Goal: Check status: Check status

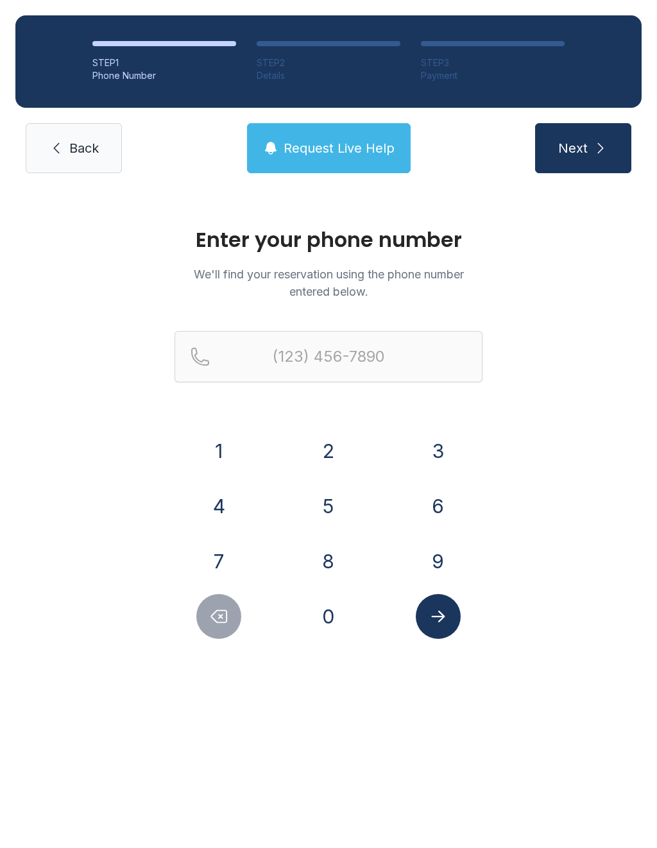
click at [444, 556] on button "9" at bounding box center [438, 561] width 45 height 45
click at [218, 490] on button "4" at bounding box center [218, 506] width 45 height 45
click at [230, 451] on button "1" at bounding box center [218, 451] width 45 height 45
click at [448, 444] on button "3" at bounding box center [438, 451] width 45 height 45
click at [223, 551] on button "7" at bounding box center [218, 561] width 45 height 45
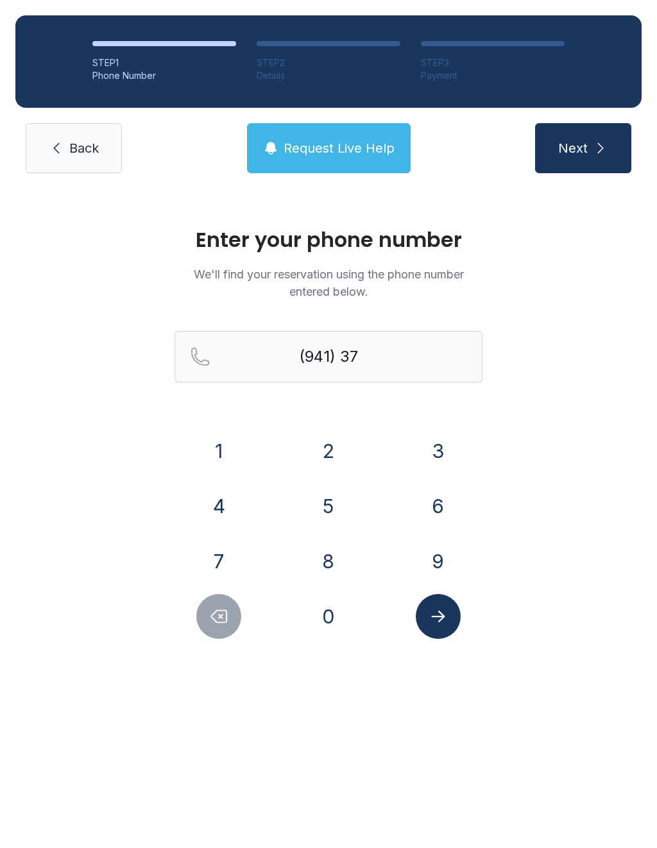
click at [230, 504] on button "4" at bounding box center [218, 506] width 45 height 45
click at [230, 495] on button "4" at bounding box center [218, 506] width 45 height 45
click at [210, 556] on button "7" at bounding box center [218, 561] width 45 height 45
click at [347, 501] on button "5" at bounding box center [328, 506] width 45 height 45
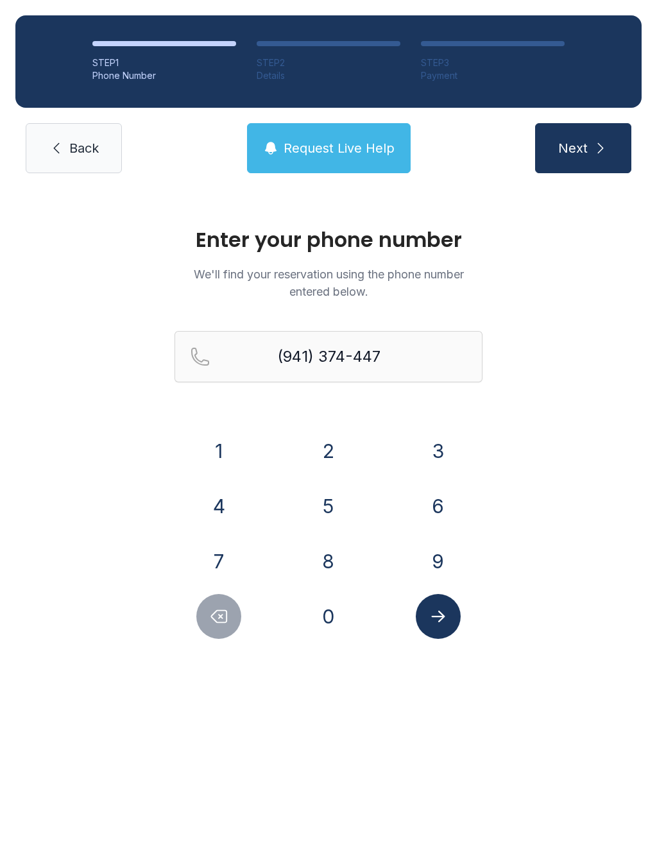
type input "[PHONE_NUMBER]"
click at [441, 611] on icon "Submit lookup form" at bounding box center [438, 616] width 19 height 19
